Goal: Information Seeking & Learning: Understand process/instructions

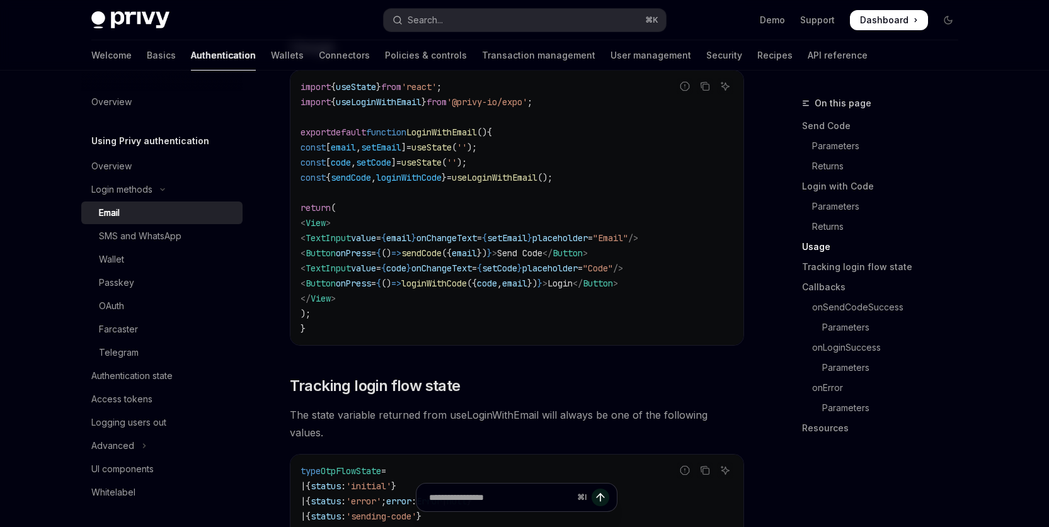
click at [431, 180] on span "loginWithCode" at bounding box center [409, 177] width 66 height 11
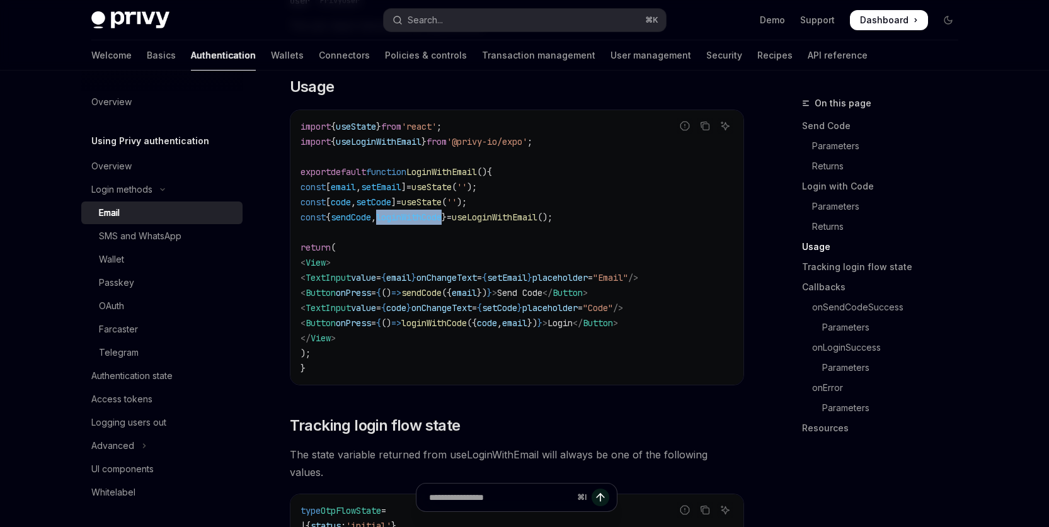
scroll to position [1232, 0]
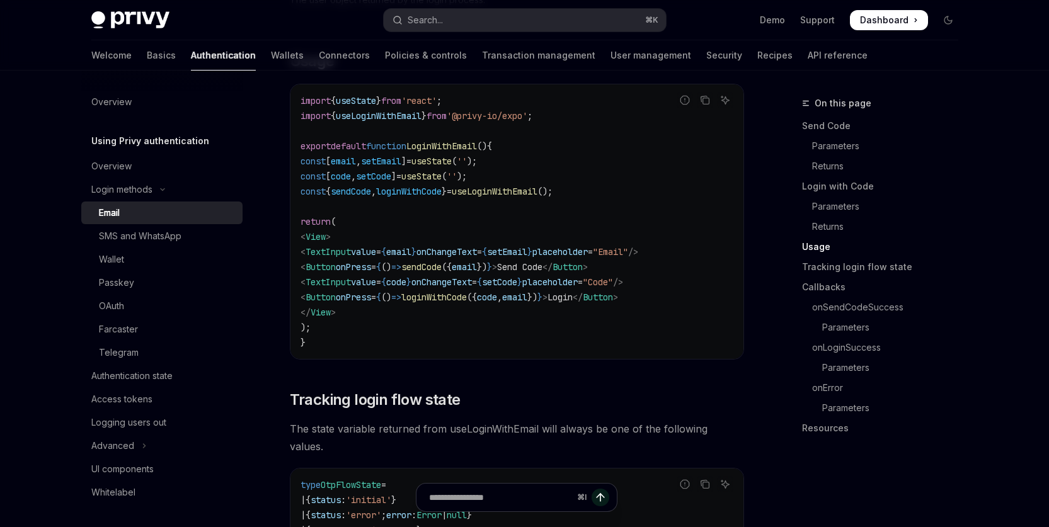
drag, startPoint x: 467, startPoint y: 232, endPoint x: 423, endPoint y: 208, distance: 49.3
click at [467, 231] on code "import { useState } from 'react' ; import { useLoginWithEmail } from '@privy-io…" at bounding box center [516, 221] width 433 height 257
click at [412, 197] on span "loginWithCode" at bounding box center [409, 191] width 66 height 11
copy span "loginWithCode"
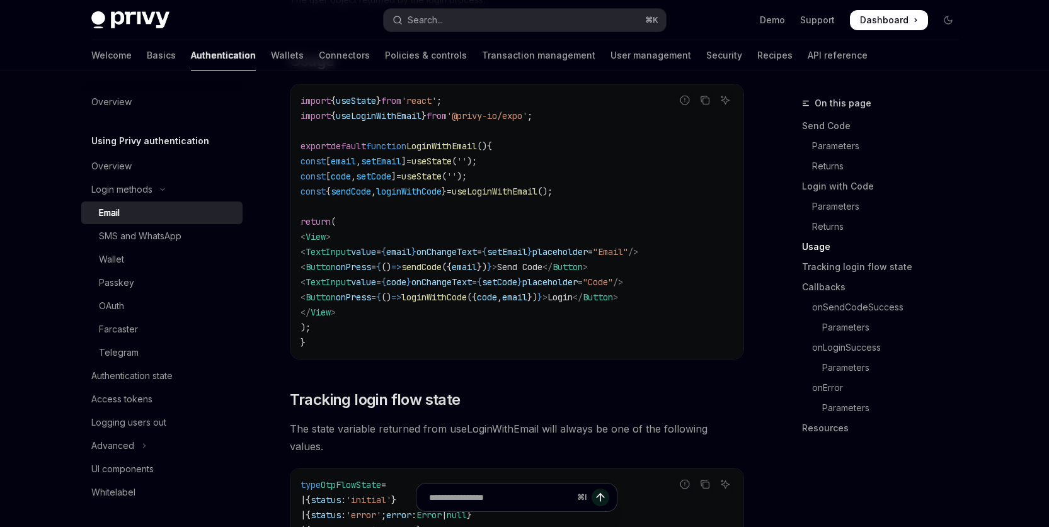
click at [530, 225] on code "import { useState } from 'react' ; import { useLoginWithEmail } from '@privy-io…" at bounding box center [516, 221] width 433 height 257
click at [420, 194] on span "loginWithCode" at bounding box center [409, 191] width 66 height 11
click at [426, 197] on span "loginWithCode" at bounding box center [409, 191] width 66 height 11
copy span "loginWithCode"
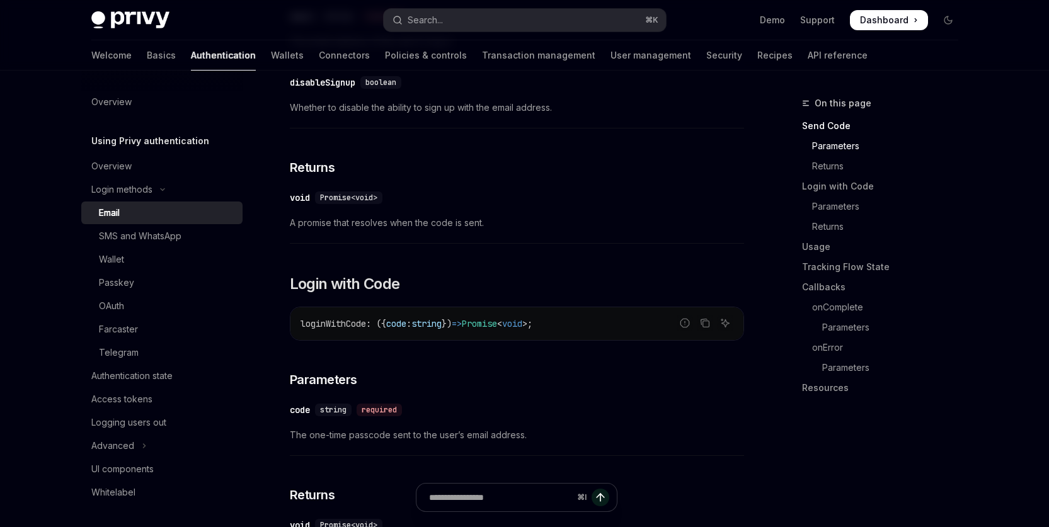
scroll to position [675, 0]
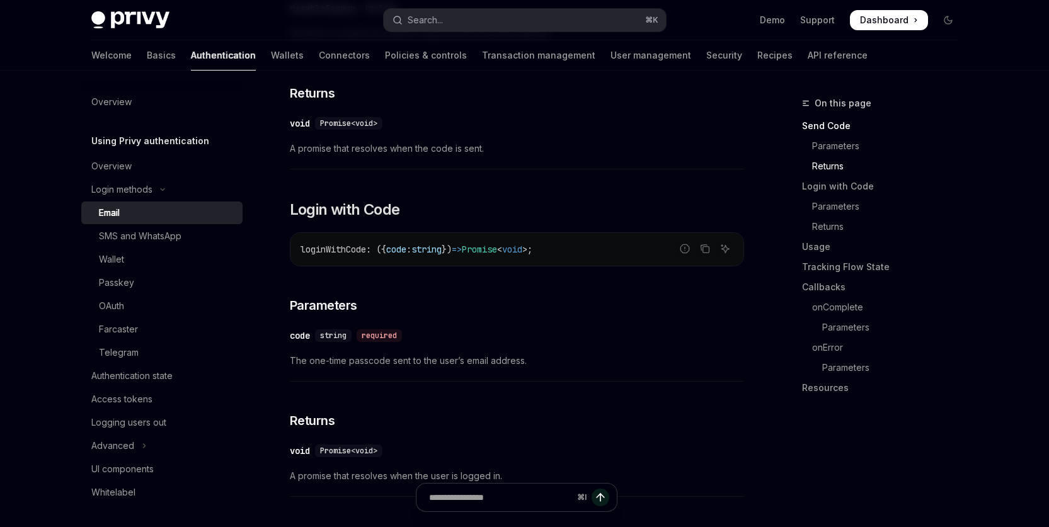
click at [338, 249] on span "loginWithCode" at bounding box center [333, 249] width 66 height 11
click at [338, 248] on span "loginWithCode" at bounding box center [333, 249] width 66 height 11
copy span "loginWithCode"
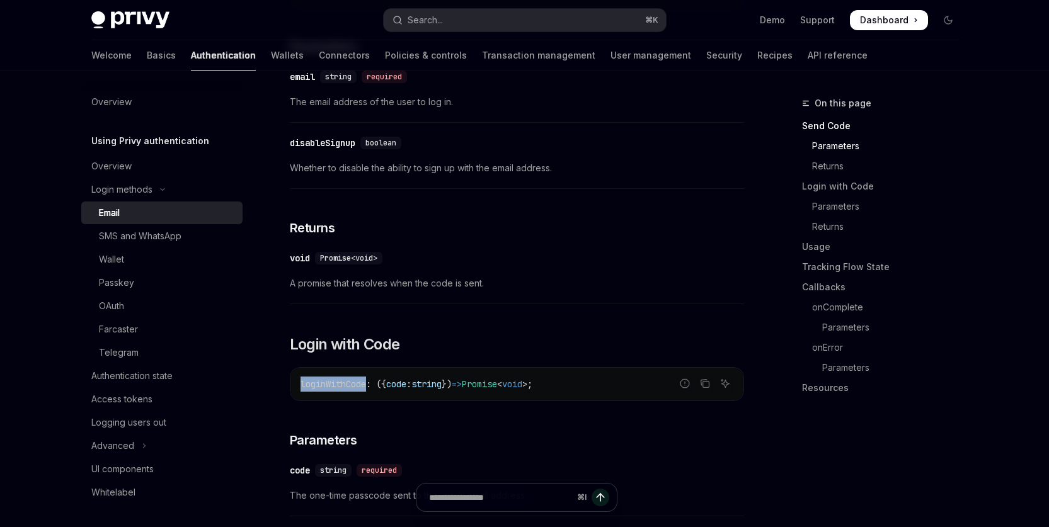
scroll to position [553, 0]
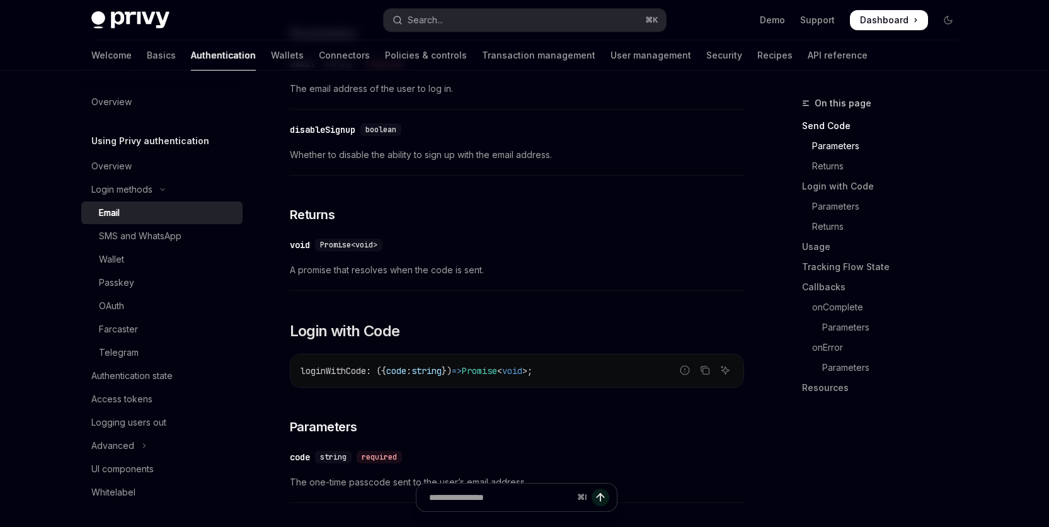
click at [314, 369] on span "loginWithCode" at bounding box center [333, 370] width 66 height 11
copy span "loginWithCode"
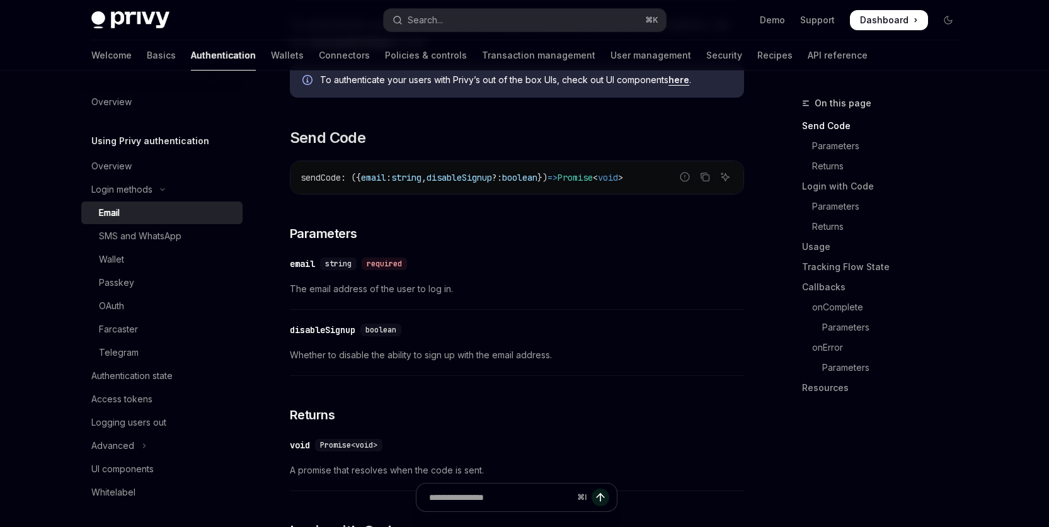
scroll to position [386, 0]
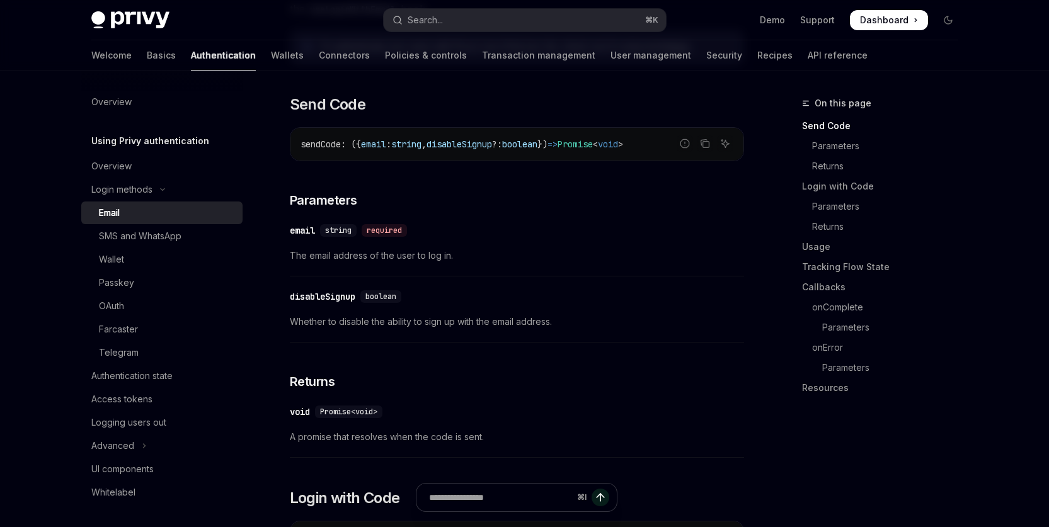
click at [318, 295] on div "disableSignup" at bounding box center [323, 296] width 66 height 13
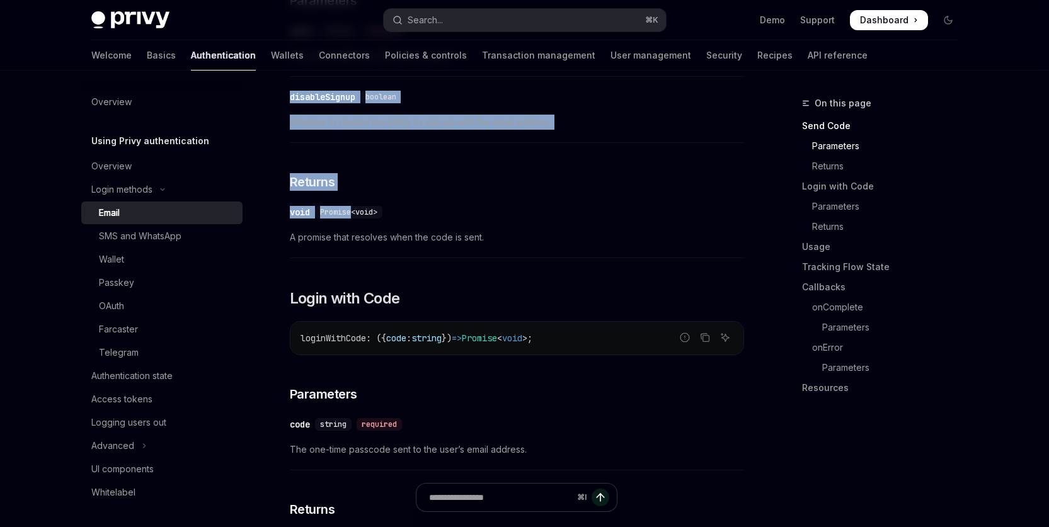
scroll to position [591, 0]
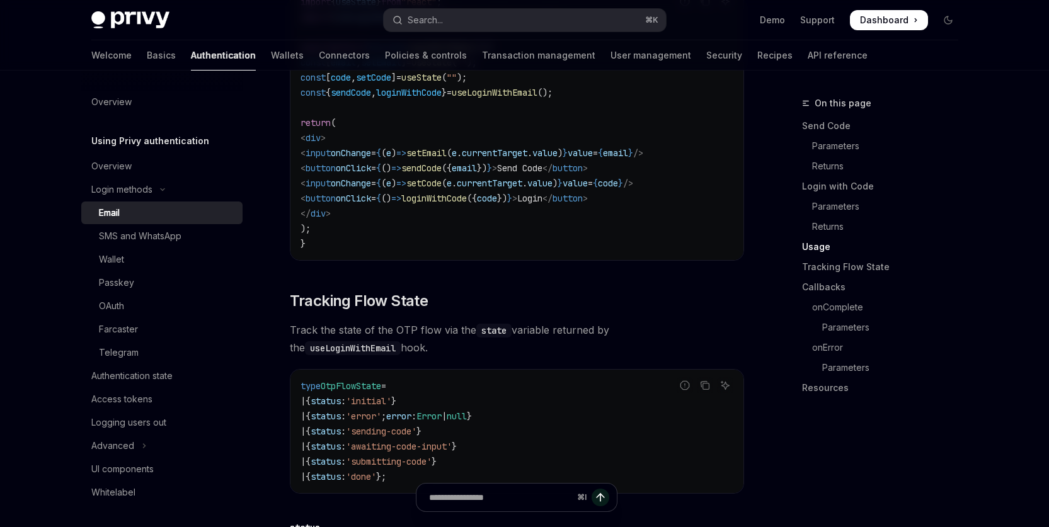
scroll to position [1366, 0]
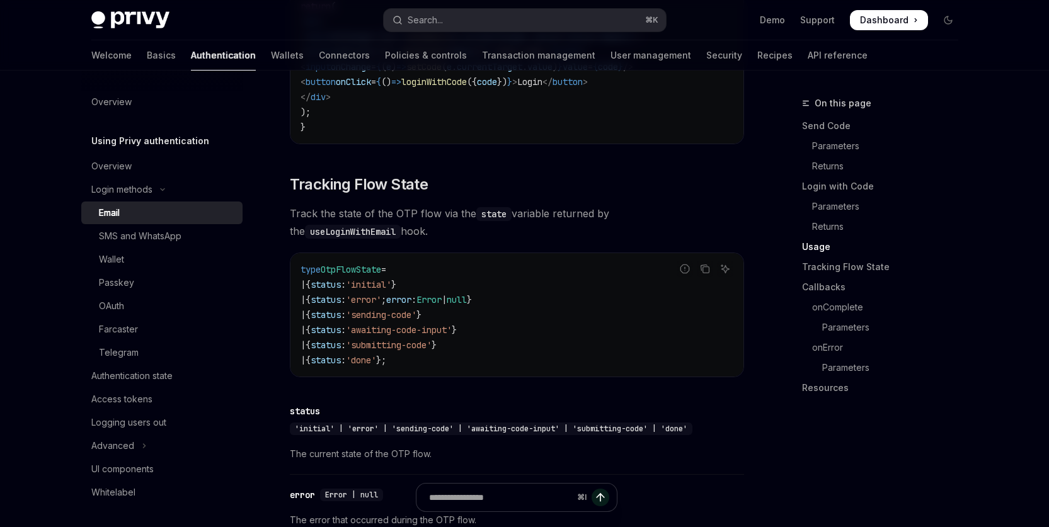
click at [357, 273] on span "OtpFlowState" at bounding box center [351, 269] width 60 height 11
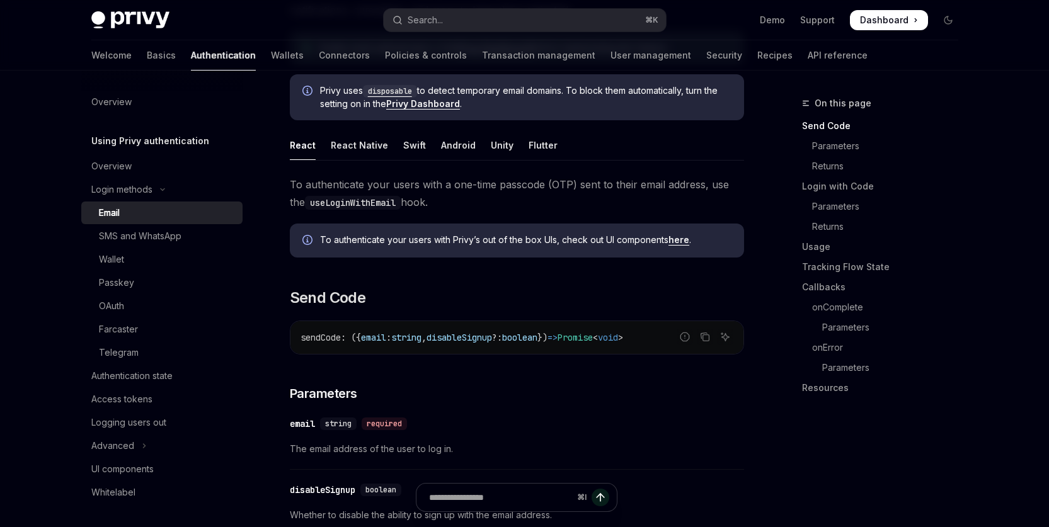
scroll to position [226, 0]
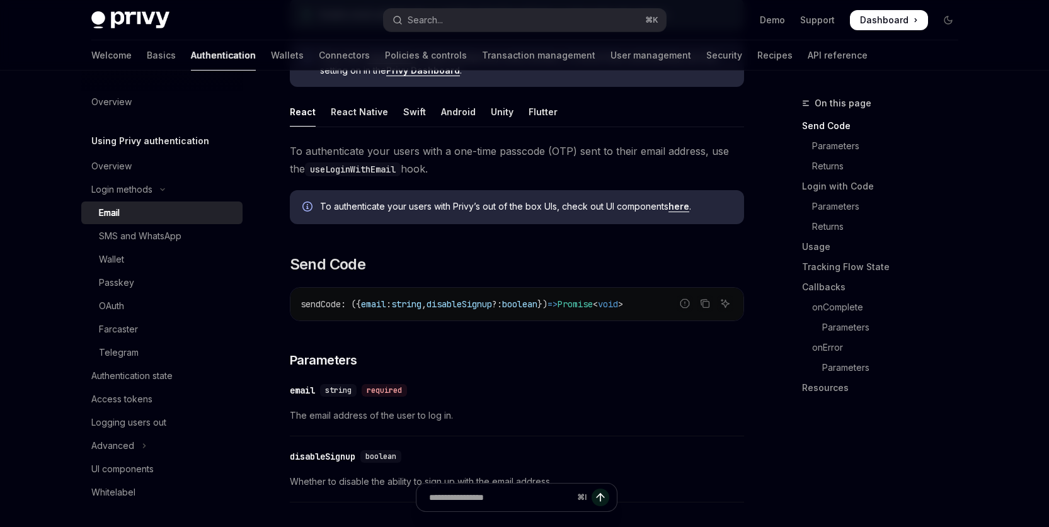
type textarea "*"
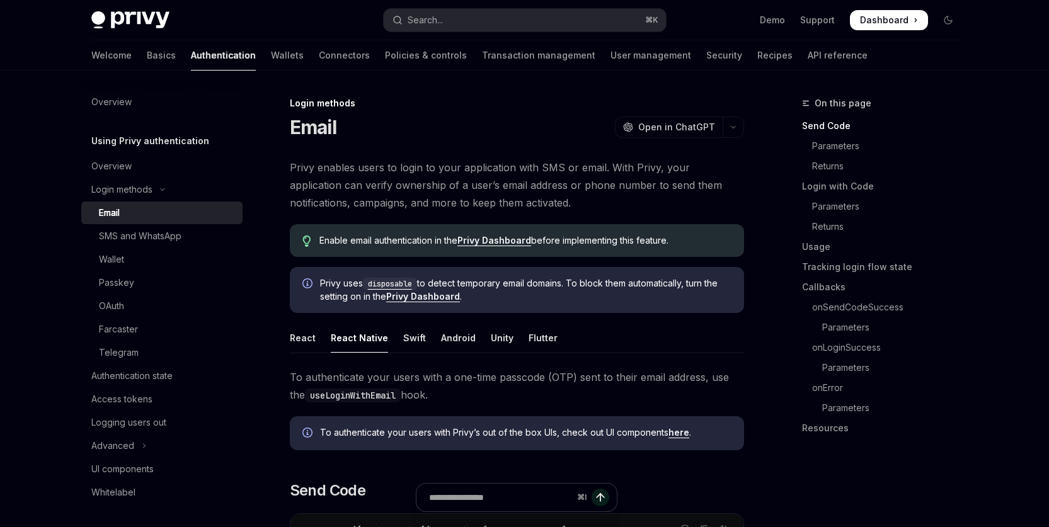
click at [113, 219] on div "Email" at bounding box center [109, 212] width 21 height 15
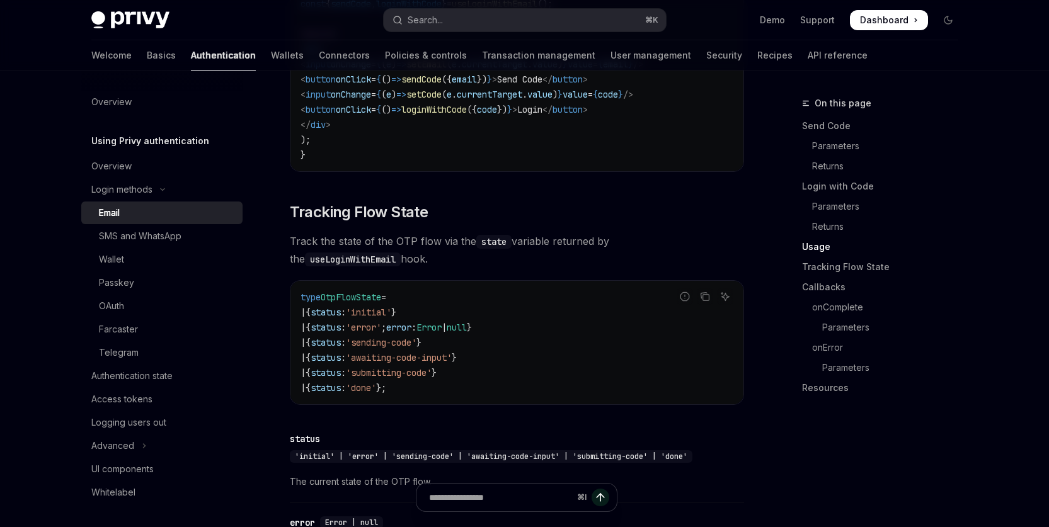
scroll to position [1347, 0]
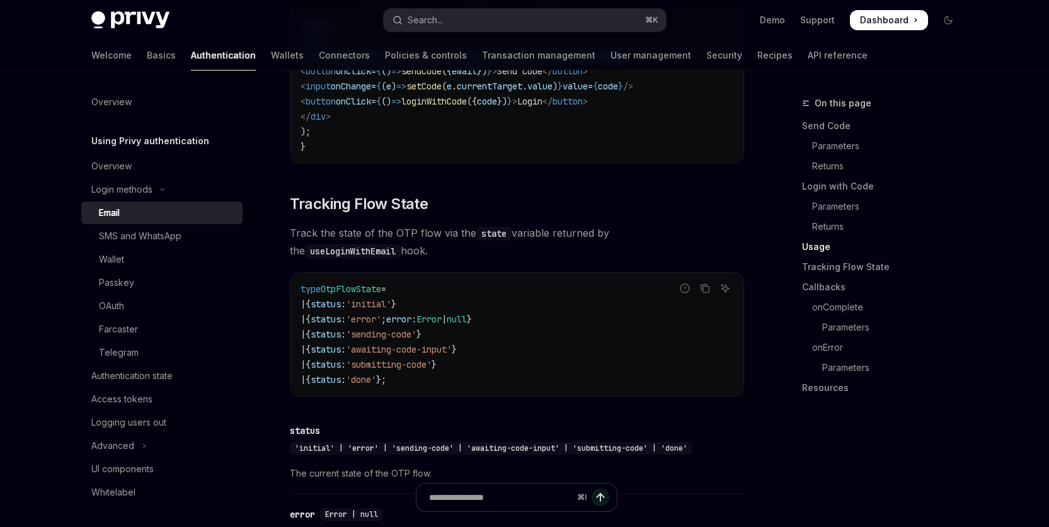
click at [401, 244] on code "useLoginWithEmail" at bounding box center [353, 251] width 96 height 14
copy code "useLoginWithEmail"
type textarea "*"
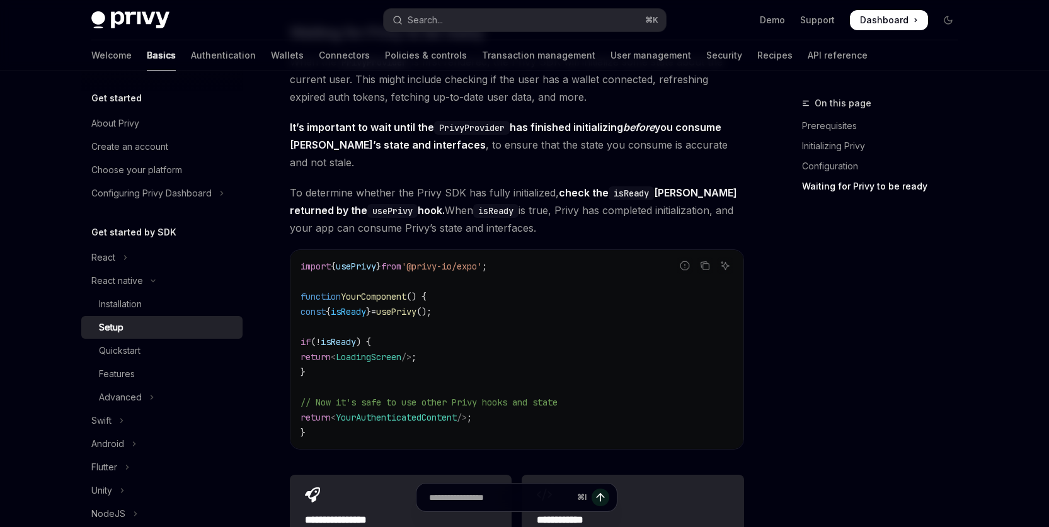
scroll to position [995, 0]
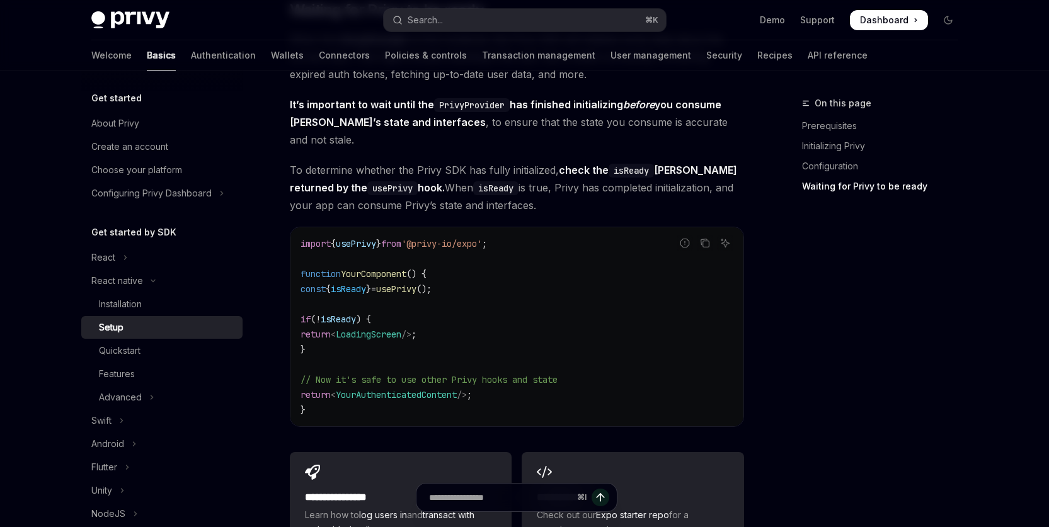
click at [510, 285] on code "import { usePrivy } from '@privy-io/expo' ; function YourComponent () { const {…" at bounding box center [516, 326] width 433 height 181
drag, startPoint x: 569, startPoint y: 329, endPoint x: 551, endPoint y: 323, distance: 18.7
click at [569, 329] on code "import { usePrivy } from '@privy-io/expo' ; function YourComponent () { const {…" at bounding box center [516, 326] width 433 height 181
drag, startPoint x: 309, startPoint y: 275, endPoint x: 464, endPoint y: 276, distance: 154.9
click at [465, 276] on code "import { usePrivy } from '@privy-io/expo' ; function YourComponent () { const {…" at bounding box center [516, 326] width 433 height 181
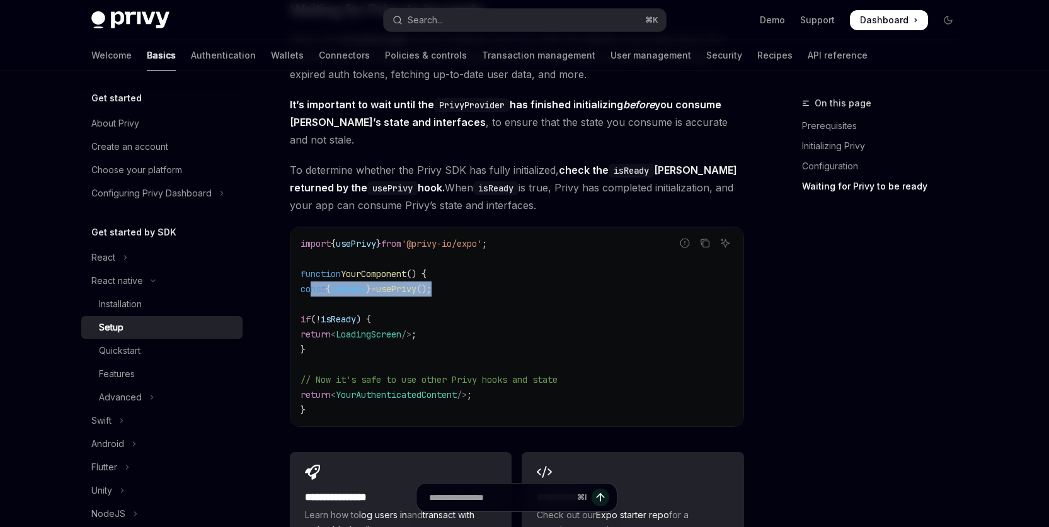
copy span "const { isReady } = usePrivy ();"
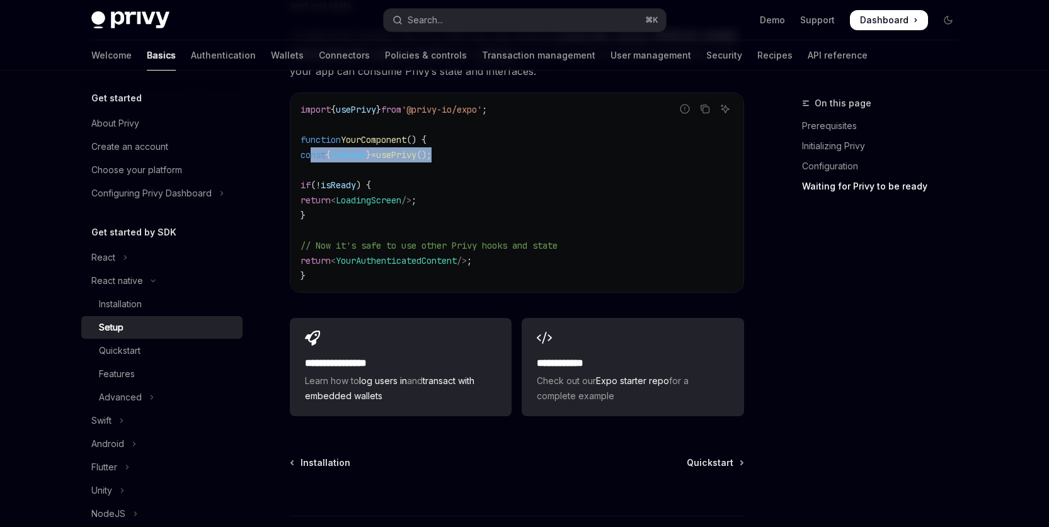
scroll to position [1144, 0]
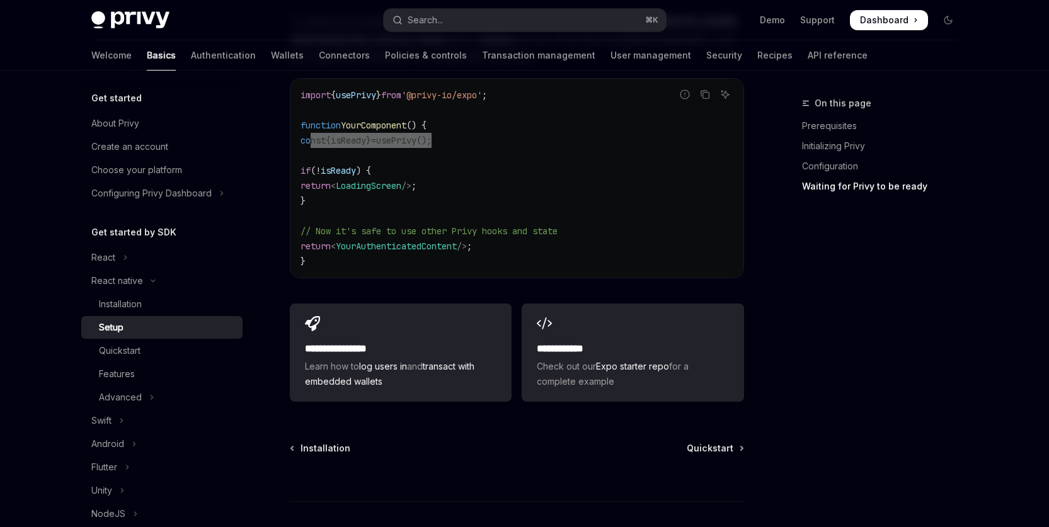
type textarea "*"
